Goal: Entertainment & Leisure: Browse casually

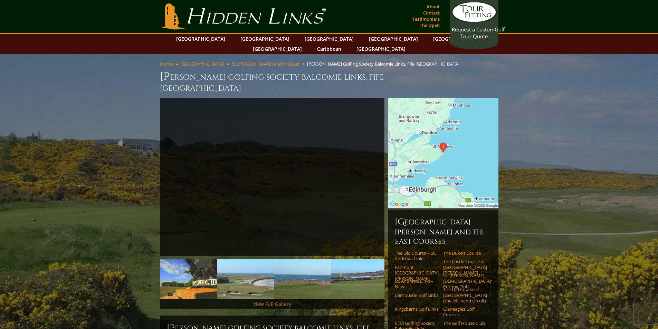
click at [281, 301] on link "View Full Gallery" at bounding box center [272, 304] width 38 height 7
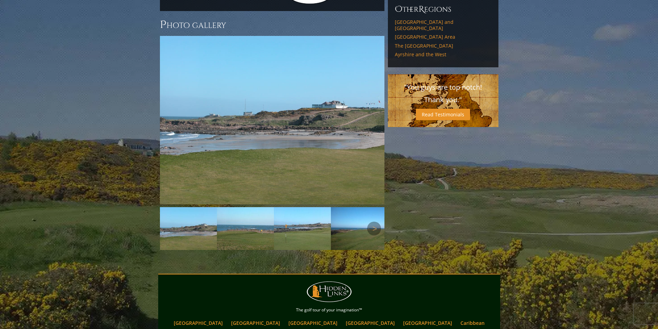
scroll to position [568, 0]
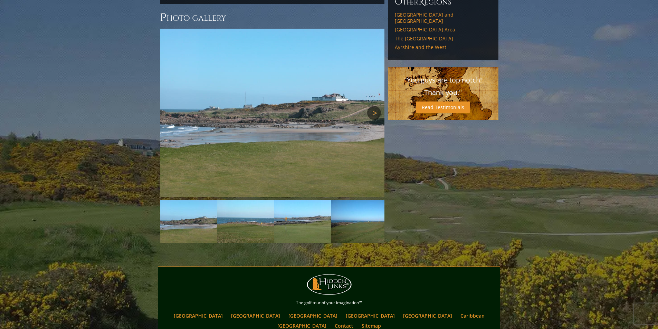
click at [372, 106] on link "Next" at bounding box center [374, 113] width 14 height 14
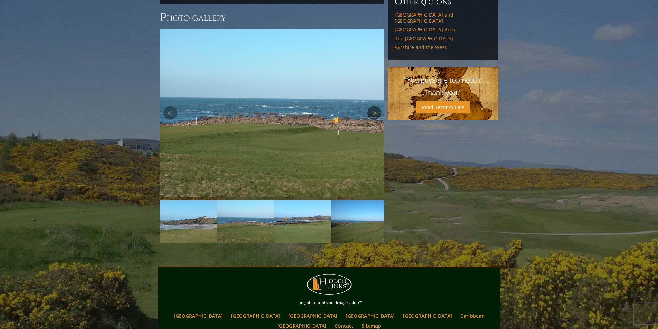
click at [372, 106] on link "Next" at bounding box center [374, 113] width 14 height 14
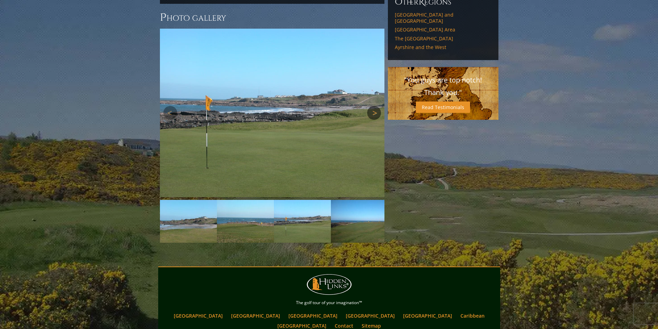
click at [372, 106] on link "Next" at bounding box center [374, 113] width 14 height 14
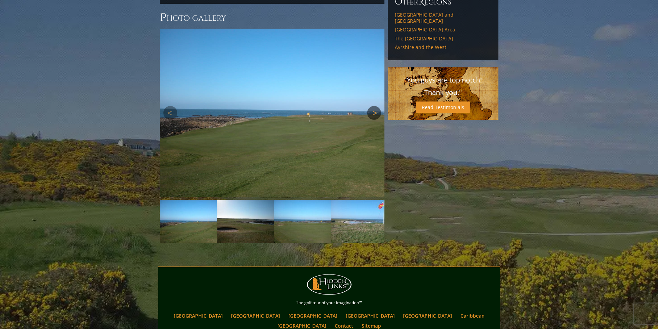
click at [372, 106] on link "Next" at bounding box center [374, 113] width 14 height 14
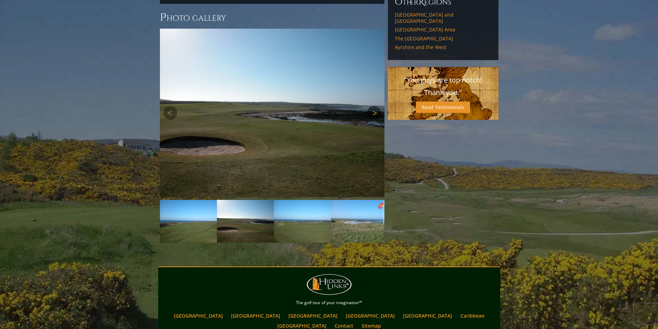
click at [372, 106] on link "Next" at bounding box center [374, 113] width 14 height 14
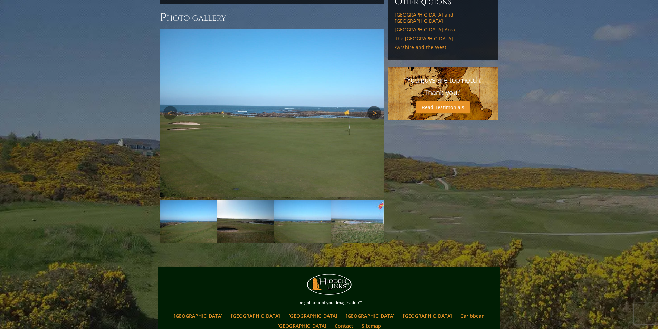
click at [372, 106] on link "Next" at bounding box center [374, 113] width 14 height 14
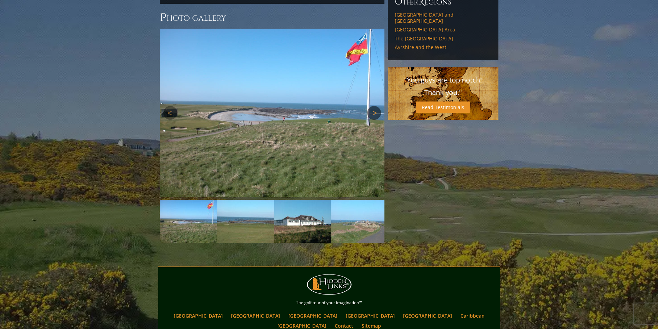
click at [373, 106] on link "Next" at bounding box center [374, 113] width 14 height 14
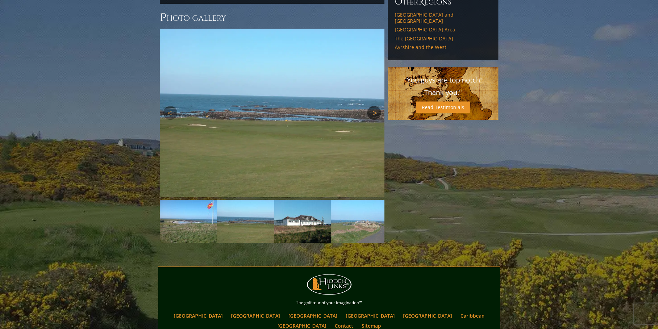
click at [373, 106] on link "Next" at bounding box center [374, 113] width 14 height 14
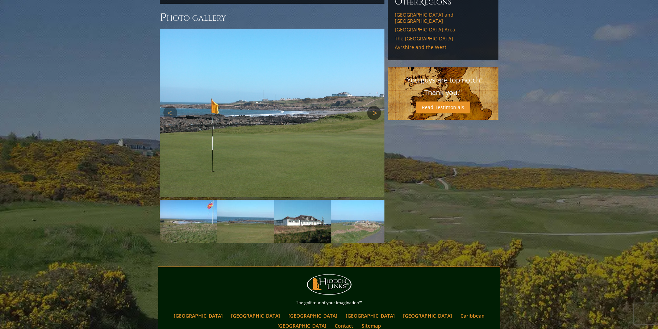
click at [373, 106] on link "Next" at bounding box center [374, 113] width 14 height 14
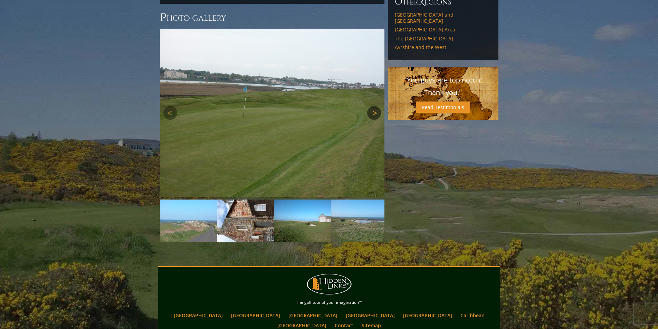
click at [373, 106] on link "Next" at bounding box center [374, 113] width 14 height 14
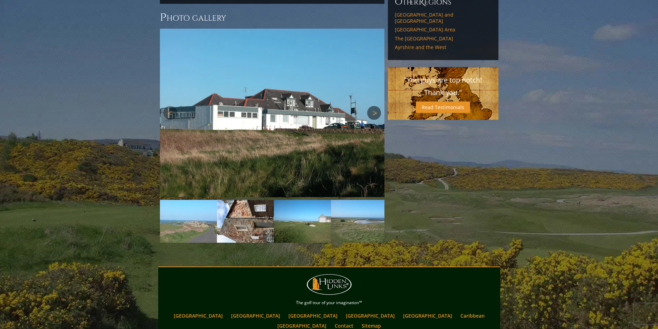
click at [373, 106] on link "Next" at bounding box center [374, 113] width 14 height 14
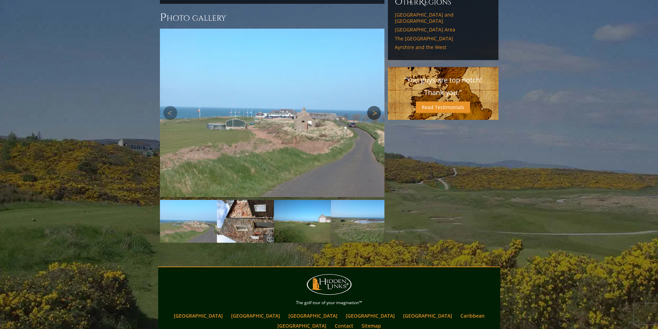
click at [373, 106] on link "Next" at bounding box center [374, 113] width 14 height 14
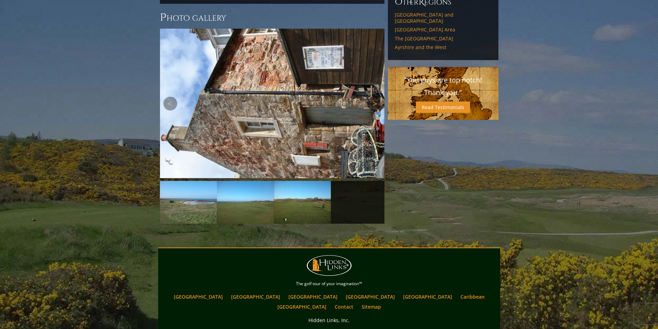
click at [376, 97] on link "Next" at bounding box center [374, 104] width 14 height 14
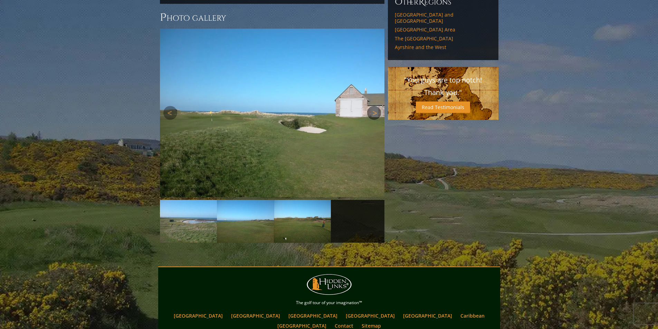
click at [376, 106] on link "Next" at bounding box center [374, 113] width 14 height 14
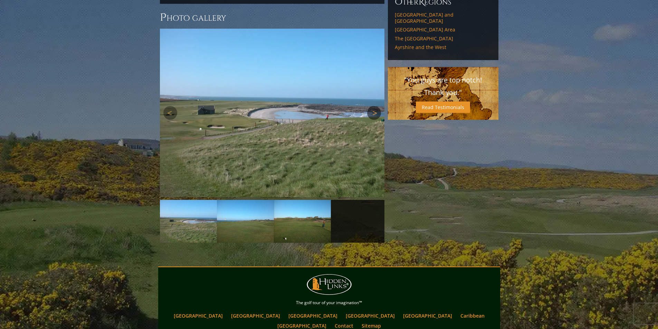
click at [376, 75] on div "Next" at bounding box center [272, 113] width 224 height 169
click at [373, 106] on link "Next" at bounding box center [374, 113] width 14 height 14
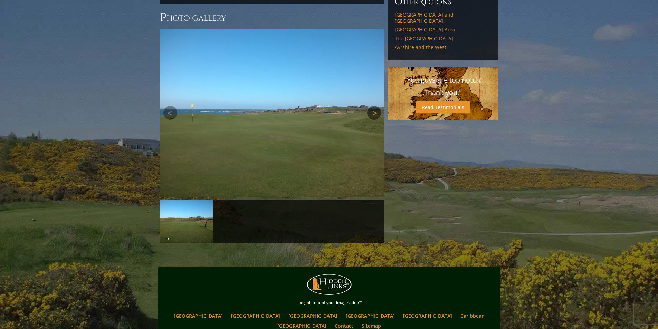
click at [373, 106] on link "Next" at bounding box center [374, 113] width 14 height 14
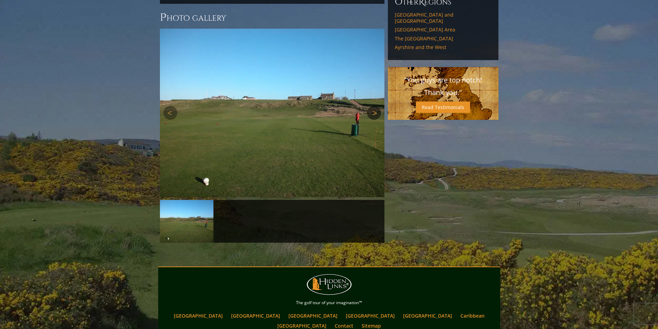
click at [373, 106] on link "Next" at bounding box center [374, 113] width 14 height 14
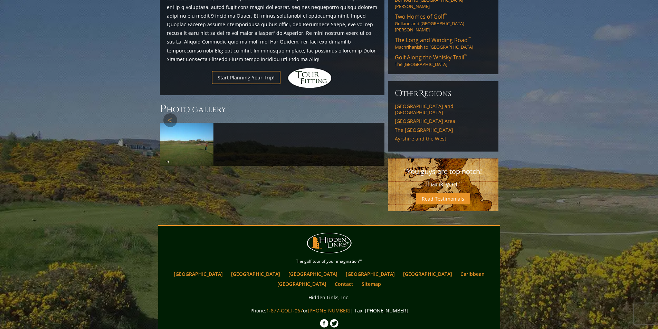
scroll to position [465, 0]
